Goal: Information Seeking & Learning: Learn about a topic

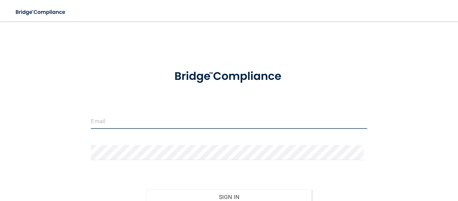
type input "[EMAIL_ADDRESS][DOMAIN_NAME]"
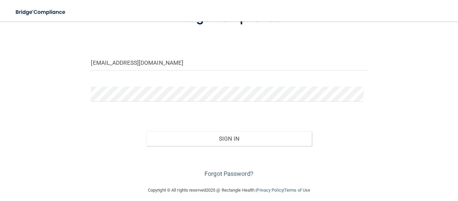
scroll to position [63, 0]
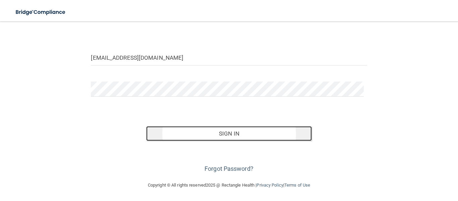
click at [242, 133] on button "Sign In" at bounding box center [229, 133] width 166 height 15
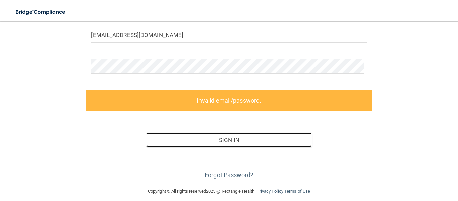
scroll to position [92, 0]
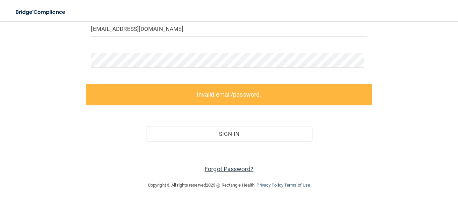
click at [237, 169] on link "Forgot Password?" at bounding box center [228, 168] width 49 height 7
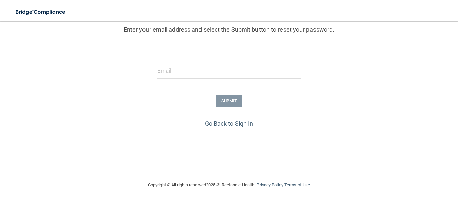
scroll to position [84, 0]
click at [217, 76] on input "email" at bounding box center [229, 70] width 144 height 15
type input "[EMAIL_ADDRESS][DOMAIN_NAME]"
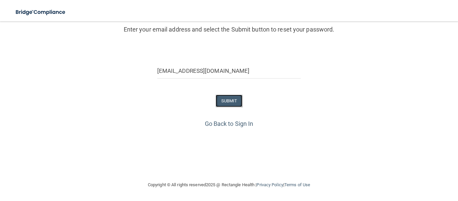
click at [223, 103] on button "SUBMIT" at bounding box center [228, 100] width 27 height 12
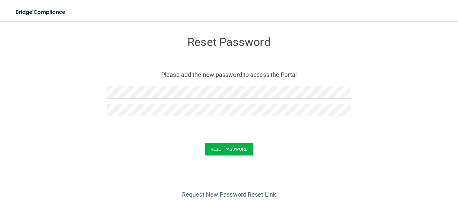
click at [291, 148] on div "Reset Password" at bounding box center [228, 149] width 441 height 12
click at [236, 150] on button "Reset Password" at bounding box center [229, 149] width 48 height 12
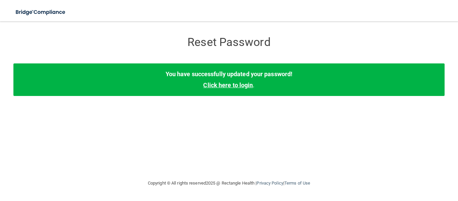
click at [231, 85] on link "Click here to login" at bounding box center [228, 84] width 50 height 7
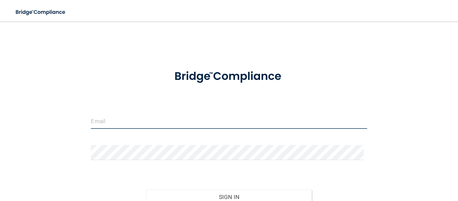
type input "[EMAIL_ADDRESS][DOMAIN_NAME]"
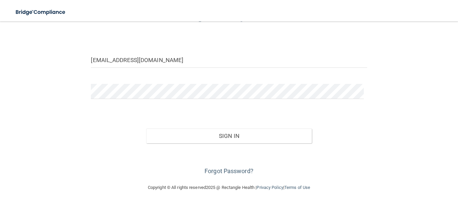
scroll to position [63, 0]
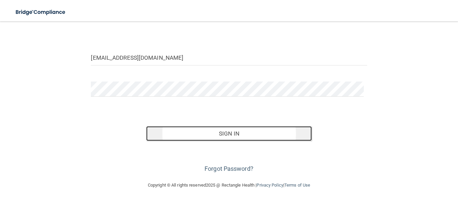
click at [256, 136] on button "Sign In" at bounding box center [229, 133] width 166 height 15
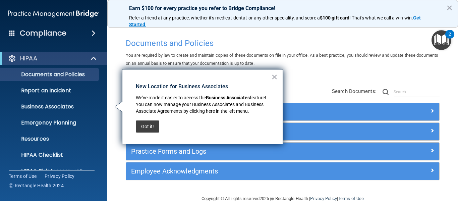
click at [272, 78] on button "×" at bounding box center [274, 76] width 6 height 11
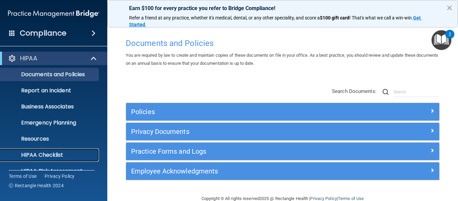
click at [50, 154] on p "HIPAA Checklist" at bounding box center [49, 154] width 91 height 7
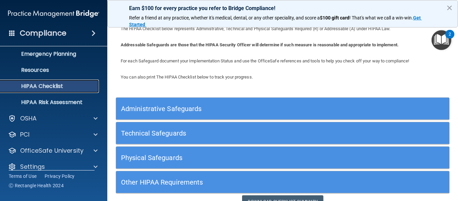
scroll to position [66, 0]
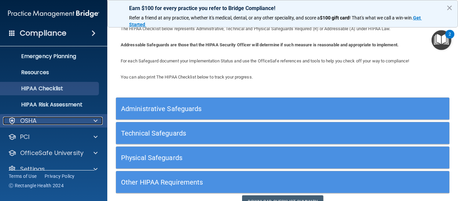
click at [67, 121] on div "OSHA" at bounding box center [44, 121] width 83 height 8
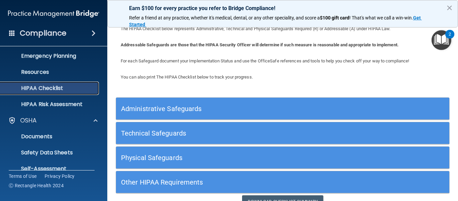
click at [64, 89] on p "HIPAA Checklist" at bounding box center [49, 88] width 91 height 7
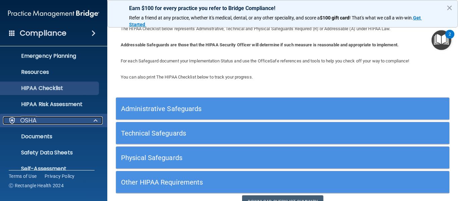
click at [27, 120] on p "OSHA" at bounding box center [28, 120] width 17 height 8
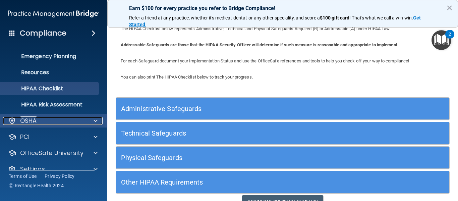
click at [38, 121] on div "OSHA" at bounding box center [44, 121] width 83 height 8
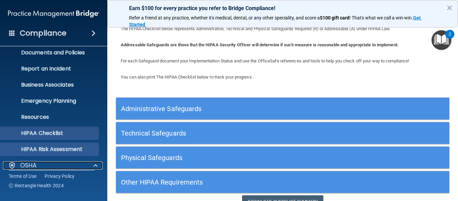
scroll to position [0, 0]
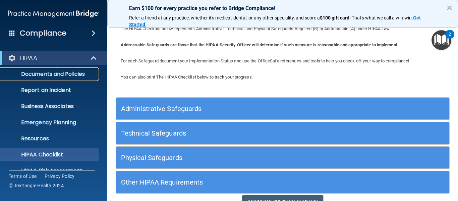
click at [72, 74] on p "Documents and Policies" at bounding box center [49, 74] width 91 height 7
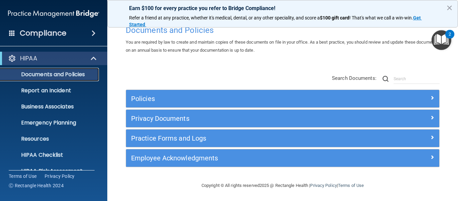
scroll to position [14, 0]
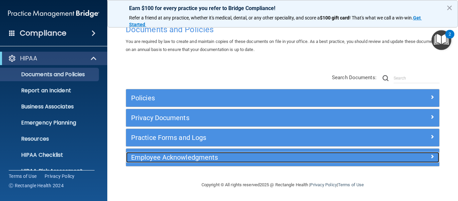
click at [208, 157] on h5 "Employee Acknowledgments" at bounding box center [243, 156] width 225 height 7
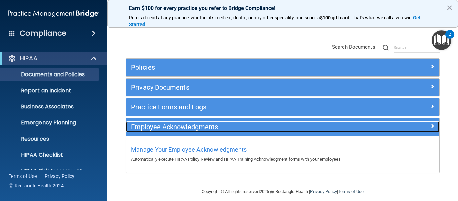
scroll to position [51, 0]
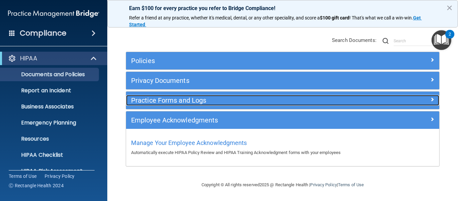
click at [207, 101] on h5 "Practice Forms and Logs" at bounding box center [243, 99] width 225 height 7
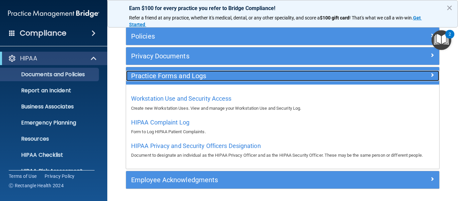
scroll to position [84, 0]
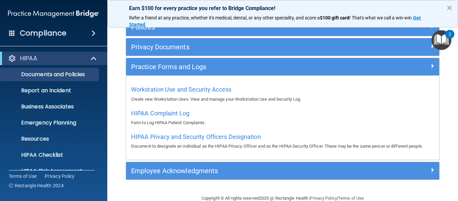
click at [92, 32] on span at bounding box center [93, 33] width 4 height 8
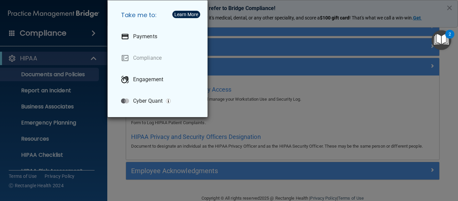
click at [92, 32] on div "Take me to: Payments Compliance Engagement Cyber Quant" at bounding box center [229, 100] width 458 height 201
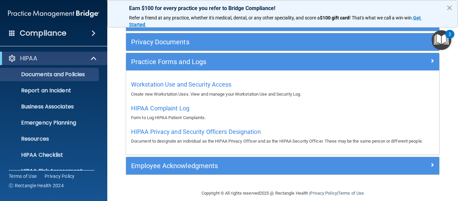
scroll to position [98, 0]
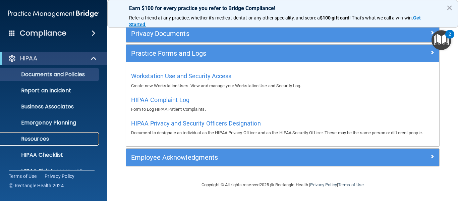
click at [33, 138] on p "Resources" at bounding box center [49, 138] width 91 height 7
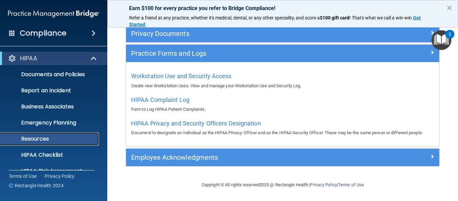
scroll to position [11, 0]
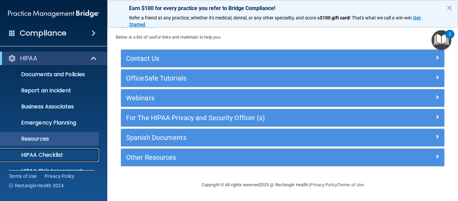
click at [61, 152] on p "HIPAA Checklist" at bounding box center [49, 154] width 91 height 7
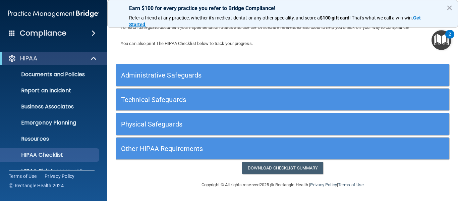
click at [191, 74] on h5 "Administrative Safeguards" at bounding box center [241, 74] width 240 height 7
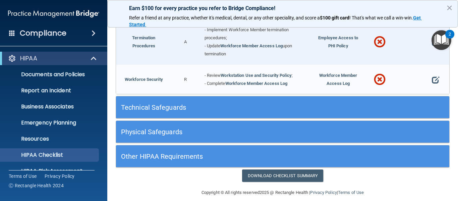
scroll to position [705, 0]
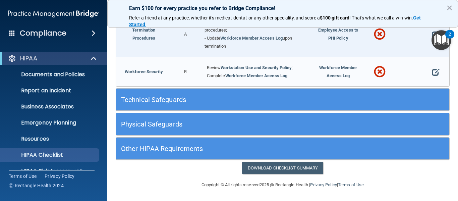
click at [156, 148] on h5 "Other HIPAA Requirements" at bounding box center [241, 148] width 240 height 7
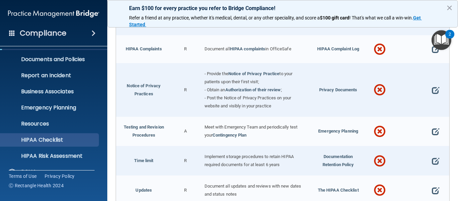
scroll to position [0, 0]
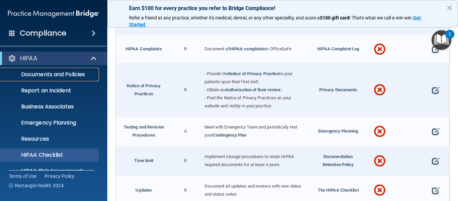
click at [83, 74] on p "Documents and Policies" at bounding box center [49, 74] width 91 height 7
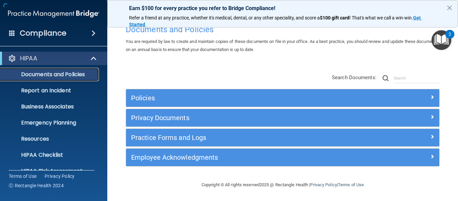
scroll to position [14, 0]
click at [438, 38] on img "Open Resource Center, 2 new notifications" at bounding box center [441, 40] width 20 height 20
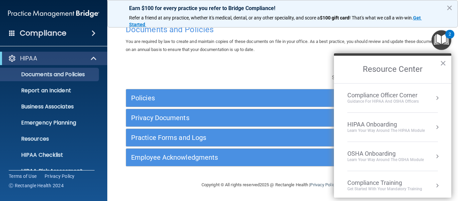
click at [394, 185] on div "Compliance Training" at bounding box center [384, 182] width 75 height 7
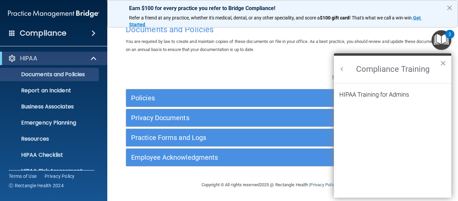
scroll to position [0, 0]
click at [372, 93] on div "HIPAA Training for Admins" at bounding box center [374, 94] width 70 height 6
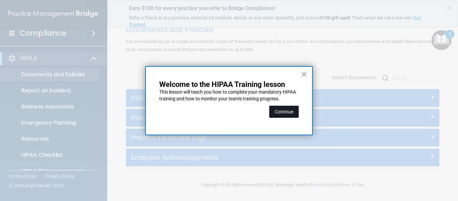
click at [283, 113] on button "Continue" at bounding box center [283, 112] width 29 height 12
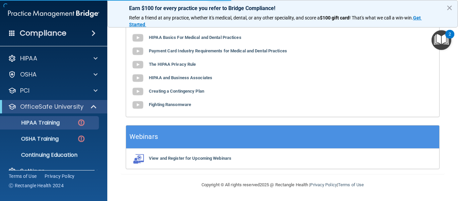
scroll to position [52, 0]
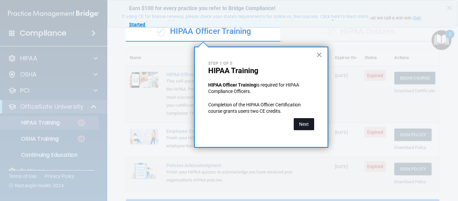
click at [302, 124] on button "Next" at bounding box center [304, 124] width 20 height 12
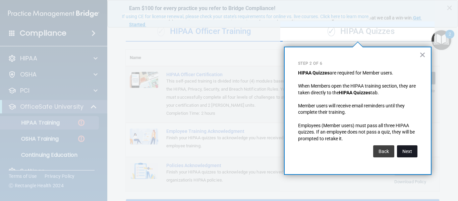
click at [406, 150] on button "Next" at bounding box center [407, 151] width 20 height 12
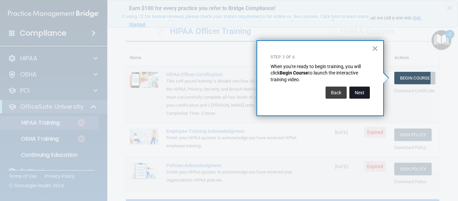
click at [359, 94] on button "Next" at bounding box center [359, 92] width 20 height 12
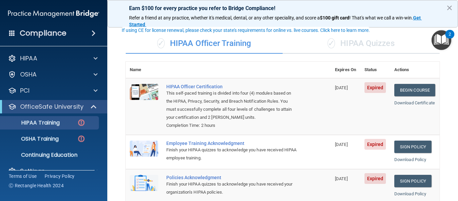
scroll to position [38, 0]
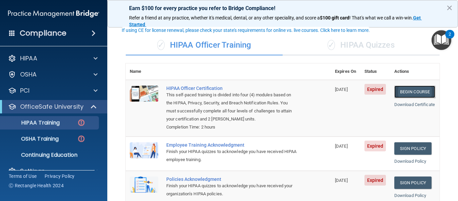
click at [401, 93] on link "Begin Course" at bounding box center [414, 91] width 41 height 12
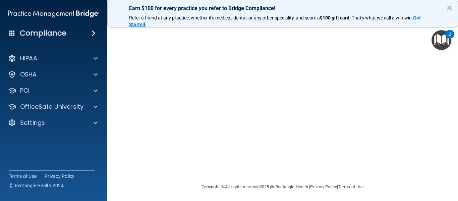
scroll to position [91, 0]
